Goal: Go to known website: Access a specific website the user already knows

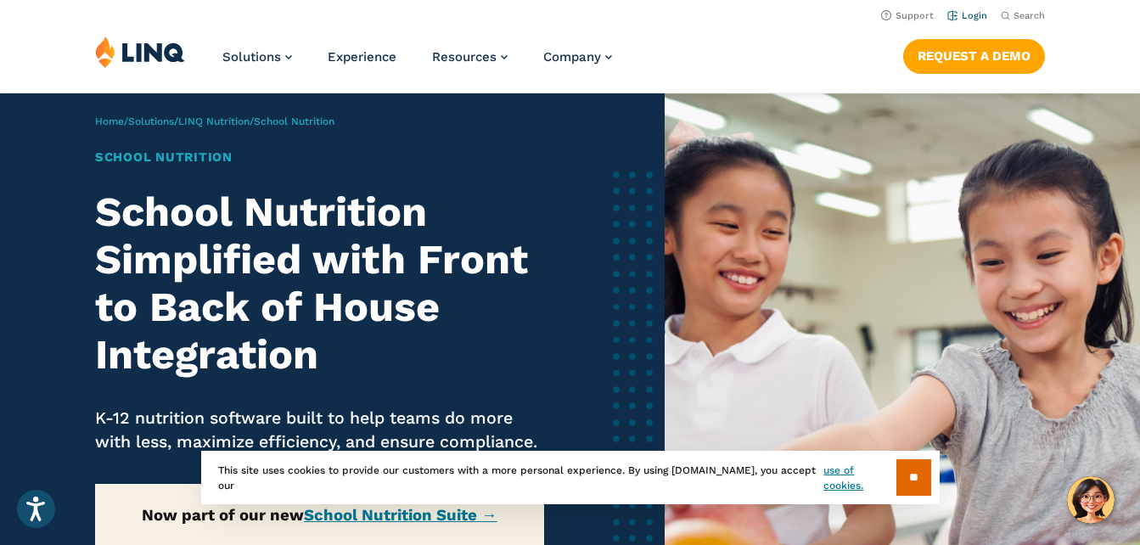
click at [963, 15] on link "Login" at bounding box center [967, 15] width 40 height 11
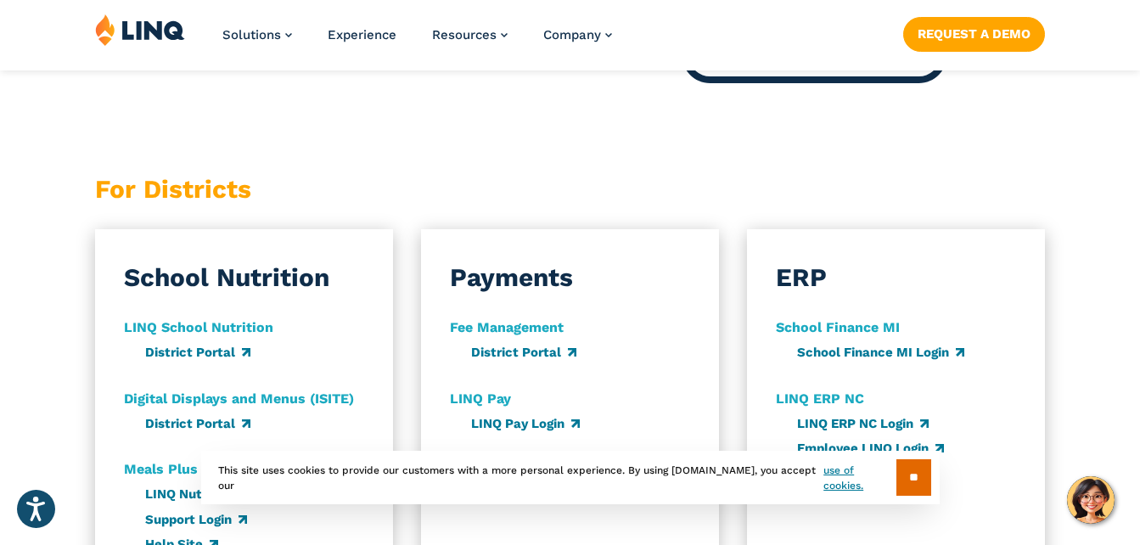
scroll to position [917, 0]
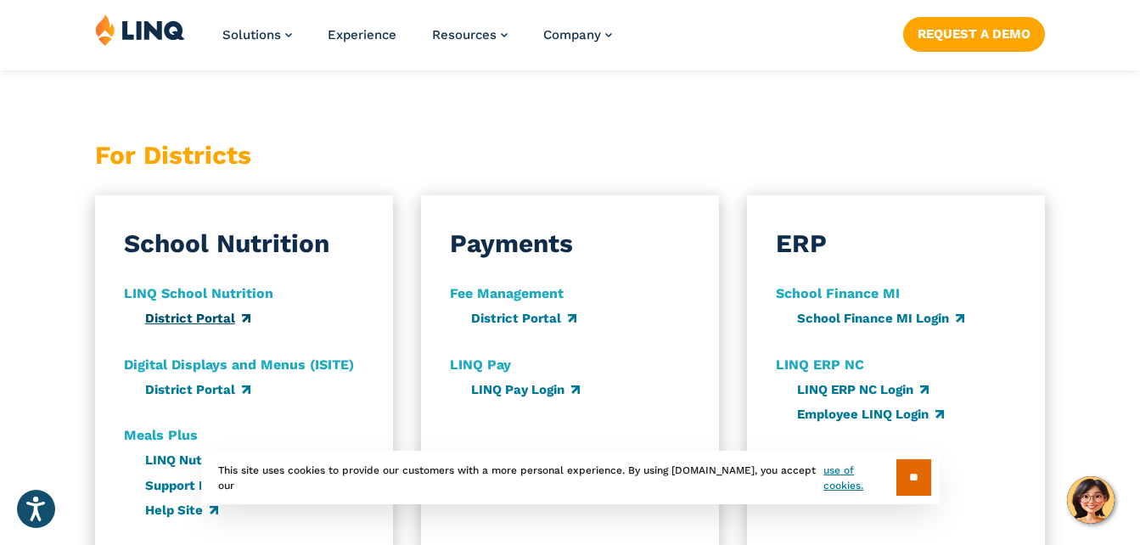
click at [198, 317] on link "District Portal" at bounding box center [197, 318] width 105 height 15
